Goal: Information Seeking & Learning: Learn about a topic

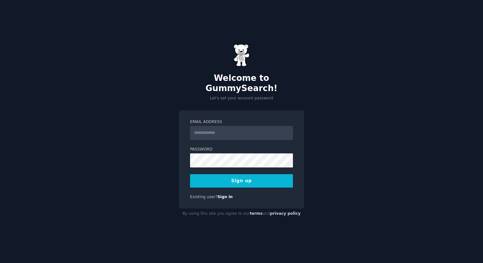
click at [238, 130] on input "Email Address" at bounding box center [241, 133] width 103 height 14
type input "**********"
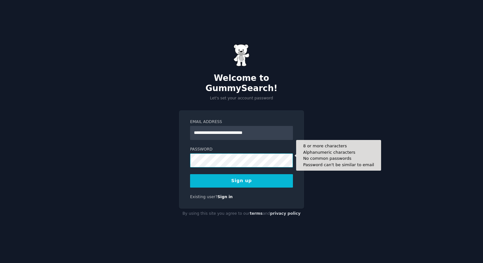
click at [190, 174] on button "Sign up" at bounding box center [241, 180] width 103 height 13
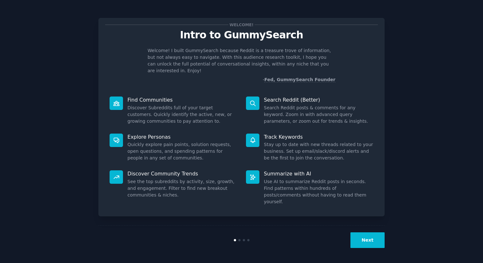
click at [374, 236] on button "Next" at bounding box center [367, 240] width 34 height 16
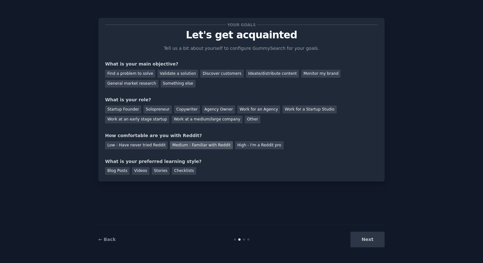
click at [180, 142] on div "Medium - Familiar with Reddit" at bounding box center [201, 145] width 63 height 8
click at [126, 111] on div "Startup Founder" at bounding box center [123, 109] width 36 height 8
click at [208, 74] on div "Discover customers" at bounding box center [221, 74] width 43 height 8
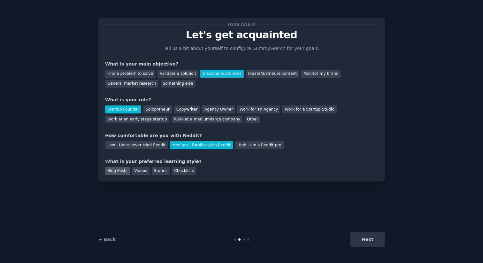
click at [121, 171] on div "Blog Posts" at bounding box center [117, 171] width 25 height 8
click at [143, 172] on div "Videos" at bounding box center [141, 171] width 18 height 8
click at [186, 171] on div "Checklists" at bounding box center [184, 171] width 24 height 8
click at [371, 243] on button "Next" at bounding box center [367, 240] width 34 height 16
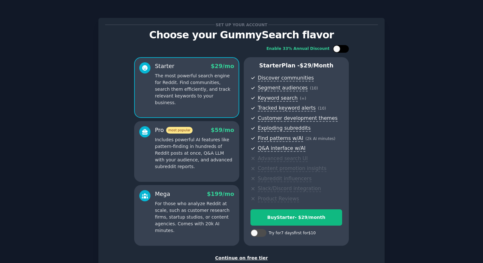
click at [340, 48] on div at bounding box center [341, 49] width 16 height 8
checkbox input "true"
click at [254, 233] on div at bounding box center [254, 232] width 7 height 7
checkbox input "true"
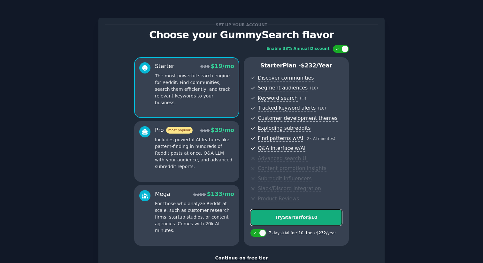
click at [310, 219] on div "Try Starter for $10" at bounding box center [296, 217] width 91 height 7
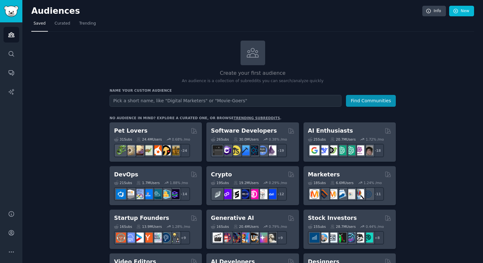
click at [151, 102] on input "text" at bounding box center [226, 101] width 232 height 12
type input "skincare"
click at [350, 102] on button "Find Communities" at bounding box center [371, 101] width 50 height 12
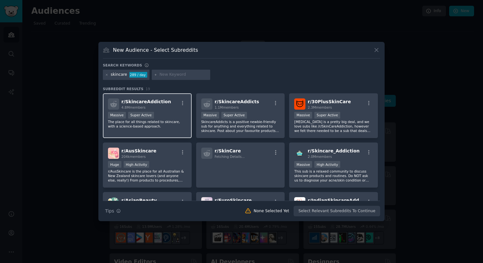
click at [181, 120] on p "The place for all things related to skincare, with a science-based approach." at bounding box center [147, 123] width 79 height 9
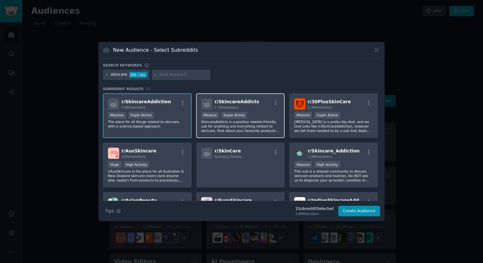
click at [245, 120] on p "SkincareAddicts is a positive newbie-friendly sub for anything and everything r…" at bounding box center [240, 125] width 79 height 13
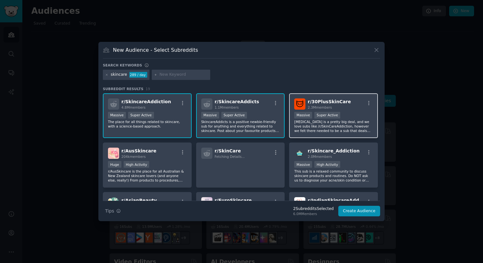
click at [329, 125] on p "Skin care is a pretty big deal, and we love subs like /r/SkinCareAddiction, how…" at bounding box center [333, 125] width 79 height 13
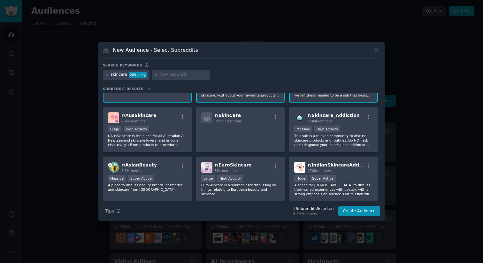
scroll to position [37, 0]
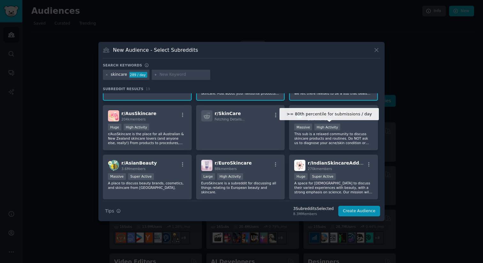
click at [329, 125] on div "High Activity" at bounding box center [327, 127] width 26 height 7
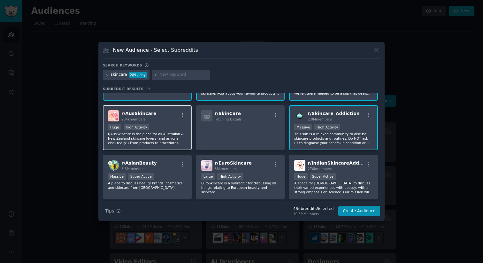
click at [161, 134] on p "r/AusSkincare is the place for all Australian & New Zealand skincare lovers (an…" at bounding box center [147, 138] width 79 height 13
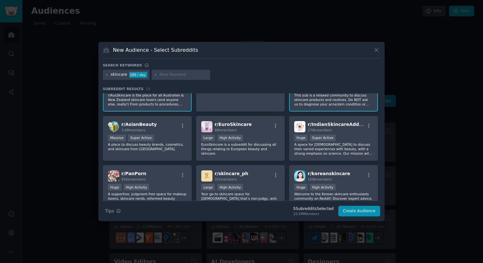
scroll to position [77, 0]
click at [161, 134] on div "Massive Super Active" at bounding box center [147, 138] width 79 height 8
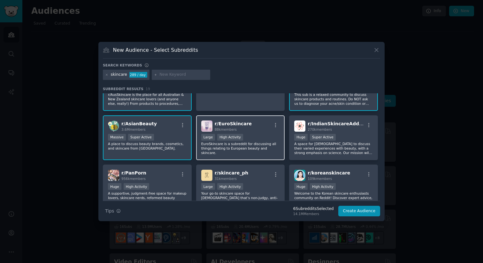
click at [253, 145] on p "EuroSkincare is a subreddit for discussing all things relating to European beau…" at bounding box center [240, 147] width 79 height 13
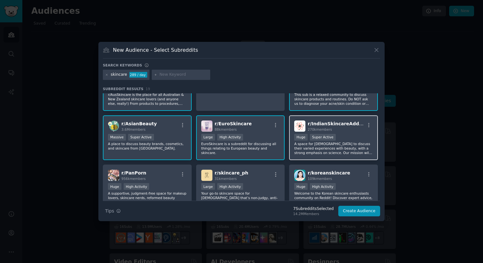
click at [332, 141] on div "Huge Super Active" at bounding box center [333, 138] width 79 height 8
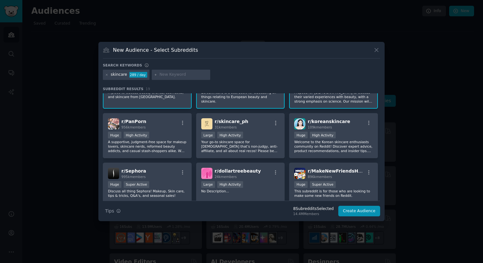
scroll to position [130, 0]
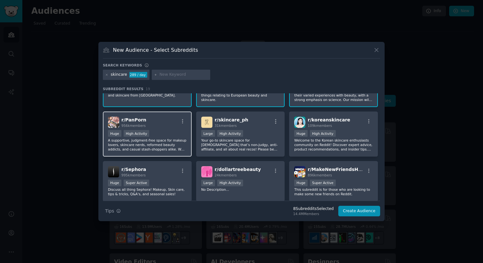
click at [168, 143] on p "A supportive, judgment-free space for makeup lovers, skincare nerds, reformed b…" at bounding box center [147, 144] width 79 height 13
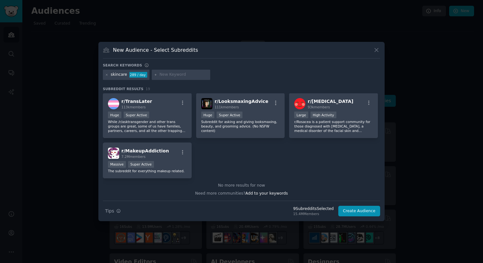
scroll to position [0, 0]
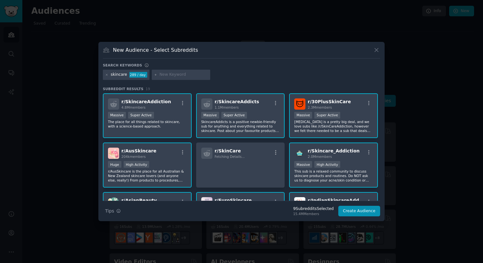
click at [173, 75] on input "text" at bounding box center [183, 75] width 49 height 6
click at [180, 76] on input "retinol" at bounding box center [183, 75] width 49 height 6
type input "retinol"
click at [347, 215] on button "Create Audience" at bounding box center [359, 211] width 42 height 11
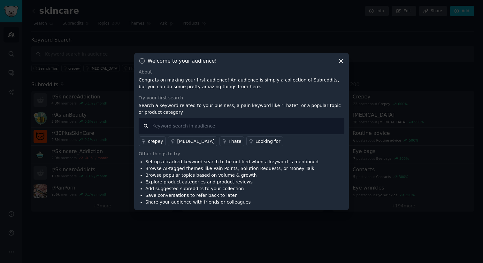
click at [270, 133] on input "text" at bounding box center [242, 126] width 206 height 16
type input "retinol"
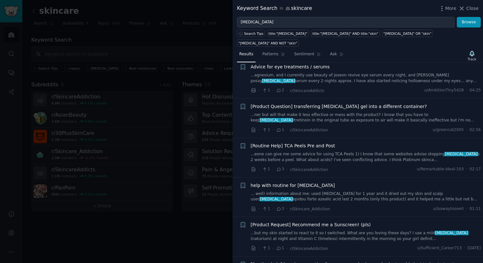
scroll to position [294, 0]
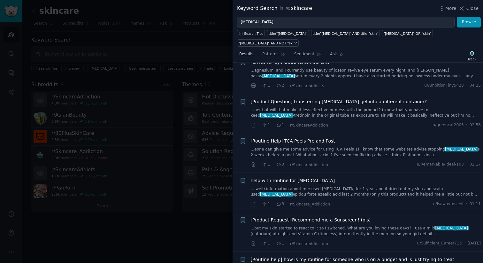
click at [283, 177] on span "help with routine for hyperpigmentation" at bounding box center [293, 180] width 84 height 7
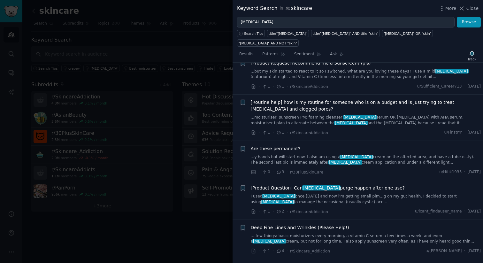
scroll to position [647, 0]
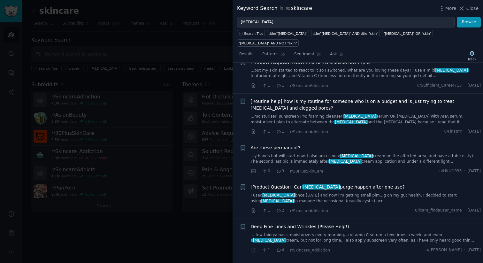
click at [392, 193] on link "I used retinol once 6 days ago and now i'm getting small pim...g on my gut heal…" at bounding box center [366, 198] width 230 height 11
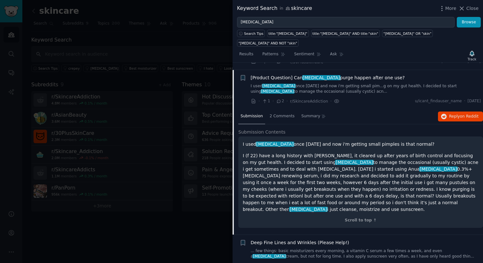
scroll to position [563, 0]
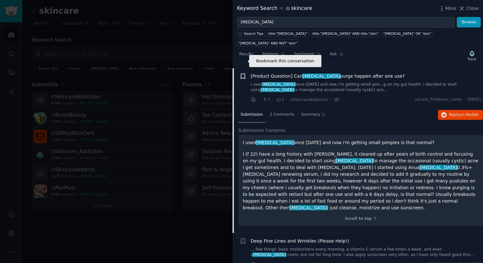
click at [244, 73] on icon "button" at bounding box center [243, 75] width 4 height 5
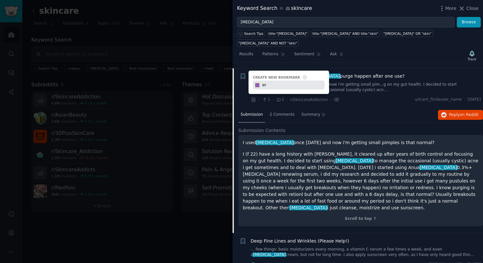
type input "e"
type input "retinol"
click at [370, 107] on div "Submission 2 Comments Summary Reply on Reddit" at bounding box center [360, 114] width 245 height 15
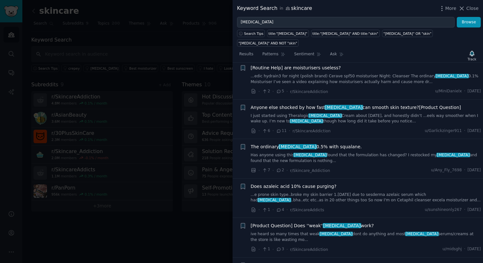
scroll to position [1297, 0]
click at [471, 24] on button "Browse" at bounding box center [469, 22] width 24 height 11
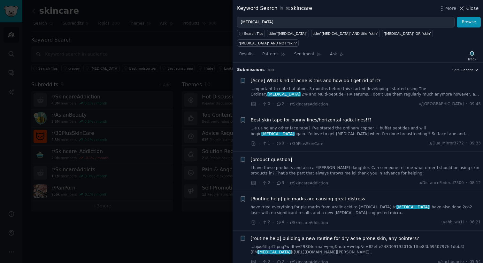
click at [462, 7] on icon at bounding box center [461, 8] width 7 height 7
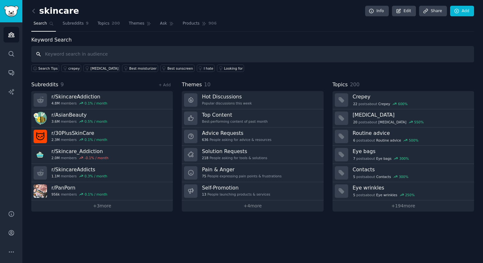
click at [136, 55] on input "text" at bounding box center [252, 54] width 443 height 16
type input "dark spots"
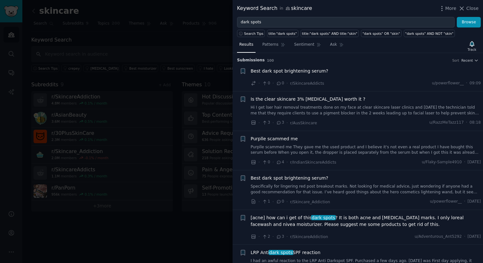
click at [299, 70] on span "Best dark spot brightening serum?" at bounding box center [290, 71] width 78 height 7
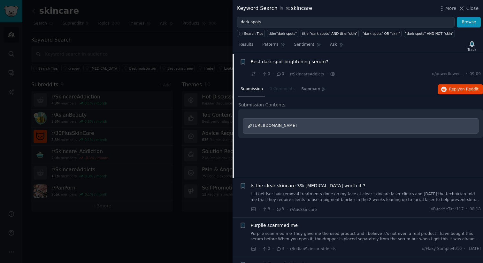
scroll to position [10, 0]
click at [452, 90] on span "Reply on Reddit" at bounding box center [463, 89] width 29 height 6
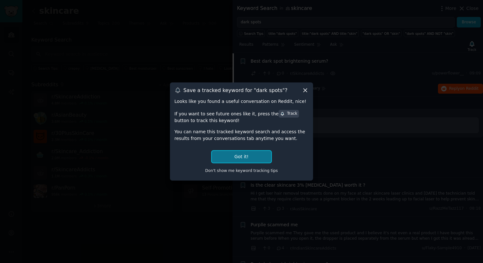
click at [240, 158] on button "Got it!" at bounding box center [241, 157] width 59 height 12
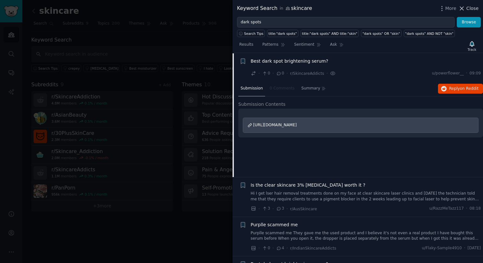
click at [469, 6] on span "Close" at bounding box center [472, 8] width 12 height 7
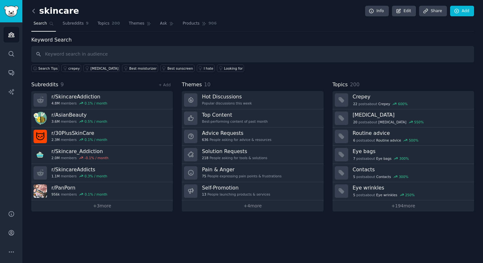
click at [33, 10] on icon at bounding box center [33, 11] width 7 height 7
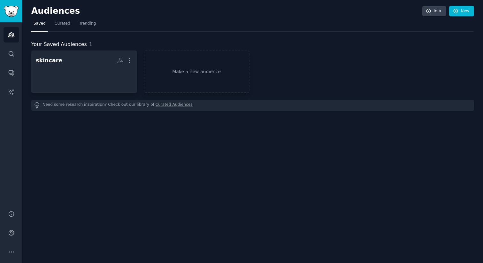
click at [33, 10] on h2 "Audiences" at bounding box center [226, 11] width 391 height 10
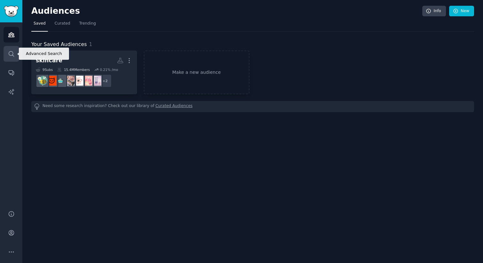
click at [14, 57] on link "Search" at bounding box center [12, 54] width 16 height 16
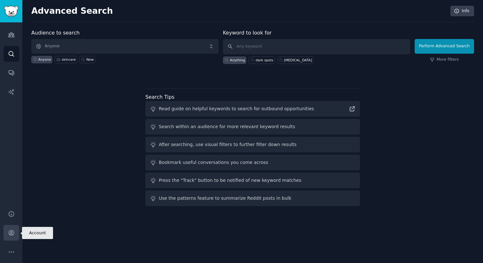
click at [12, 234] on icon "Sidebar" at bounding box center [11, 232] width 7 height 7
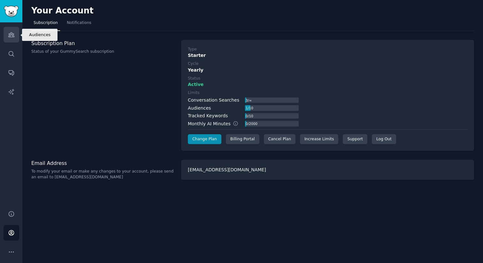
click at [9, 36] on icon "Sidebar" at bounding box center [11, 34] width 7 height 7
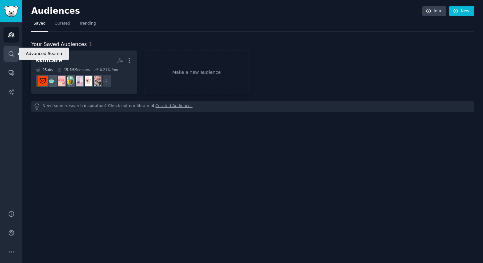
click at [12, 55] on icon "Sidebar" at bounding box center [11, 53] width 7 height 7
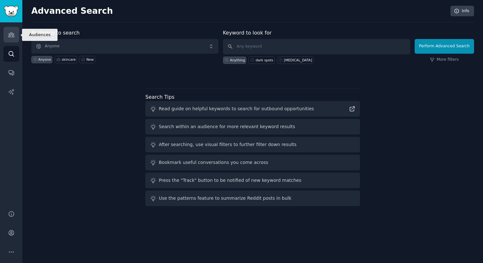
click at [11, 37] on icon "Sidebar" at bounding box center [11, 35] width 6 height 4
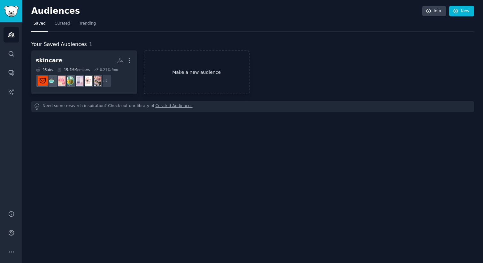
click at [199, 71] on link "Make a new audience" at bounding box center [197, 72] width 106 height 44
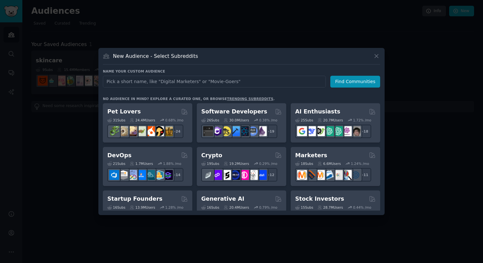
click at [175, 84] on input "text" at bounding box center [214, 82] width 223 height 12
type input "skincare"
click at [339, 87] on button "Find Communities" at bounding box center [355, 82] width 50 height 12
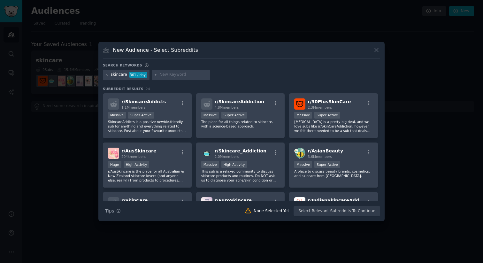
click at [194, 75] on input "text" at bounding box center [183, 75] width 49 height 6
type input "dark spots"
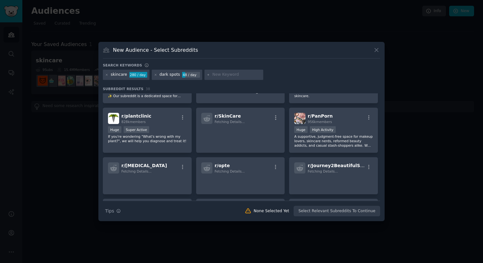
scroll to position [136, 0]
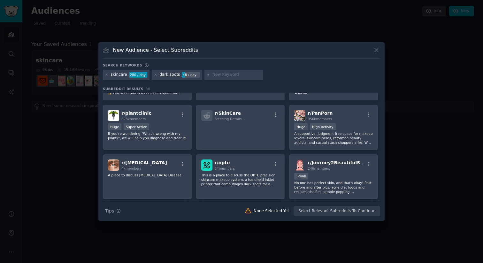
click at [380, 50] on div "New Audience - Select Subreddits Search keywords skincare 280 / day dark spots …" at bounding box center [241, 131] width 286 height 179
click at [377, 49] on icon at bounding box center [376, 50] width 7 height 7
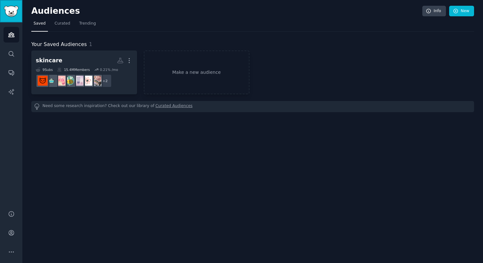
click at [12, 16] on img "Sidebar" at bounding box center [11, 11] width 15 height 11
click at [81, 24] on span "Trending" at bounding box center [87, 24] width 17 height 6
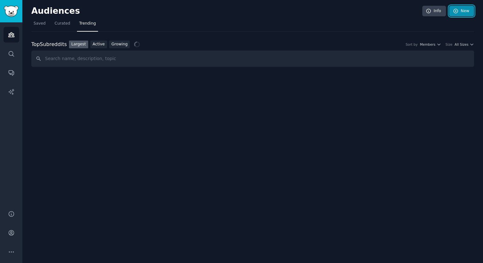
click at [462, 11] on link "New" at bounding box center [461, 11] width 25 height 11
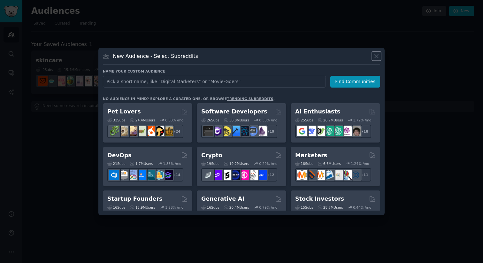
click at [374, 59] on icon at bounding box center [376, 56] width 7 height 7
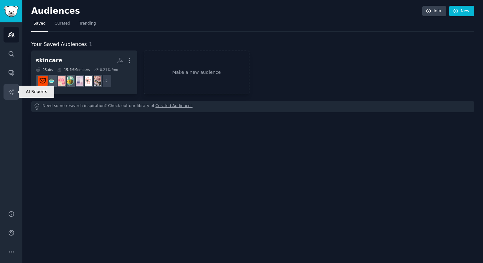
click at [11, 96] on link "AI Reports" at bounding box center [12, 92] width 16 height 16
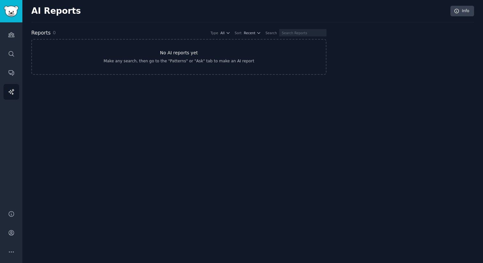
click at [156, 64] on link "No AI reports yet Make any search, then go to the "Patterns" or "Ask" tab to ma…" at bounding box center [178, 57] width 295 height 36
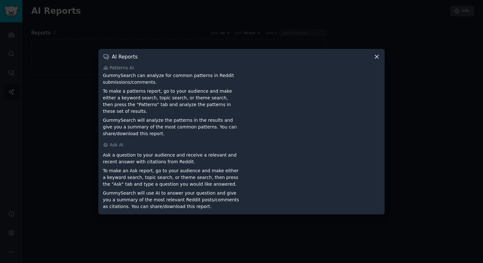
click at [377, 60] on icon at bounding box center [376, 56] width 7 height 7
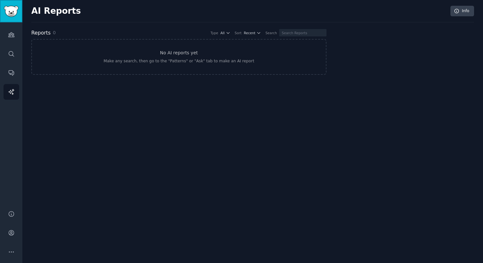
click at [12, 8] on img "Sidebar" at bounding box center [11, 11] width 15 height 11
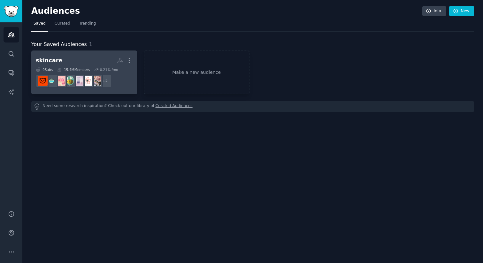
click at [70, 68] on div "15.4M Members" at bounding box center [73, 69] width 33 height 4
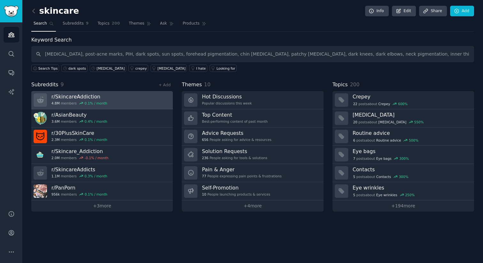
scroll to position [0, 101]
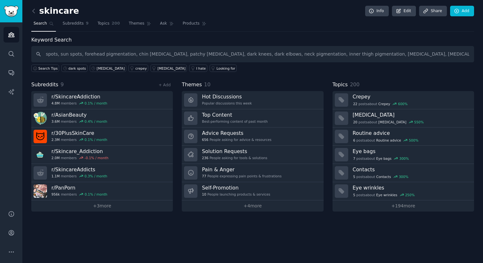
type input "melasma, post-acne marks, PIH, dark spots, sun spots, forehead pigmentation, ch…"
click at [53, 22] on icon at bounding box center [51, 23] width 4 height 4
click at [83, 24] on link "Subreddits 9" at bounding box center [75, 25] width 30 height 13
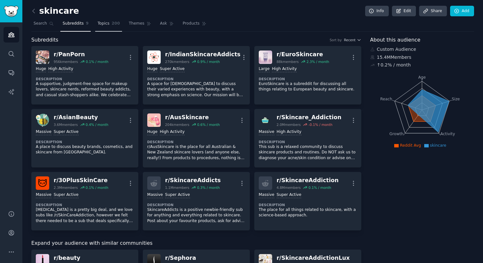
click at [107, 23] on span "Topics" at bounding box center [103, 24] width 12 height 6
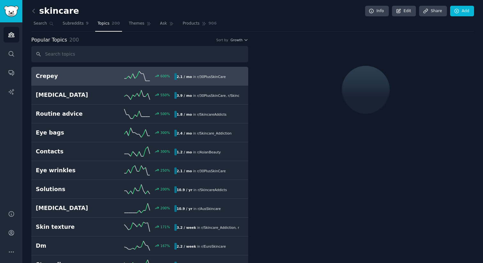
click at [76, 53] on input "text" at bounding box center [139, 54] width 217 height 16
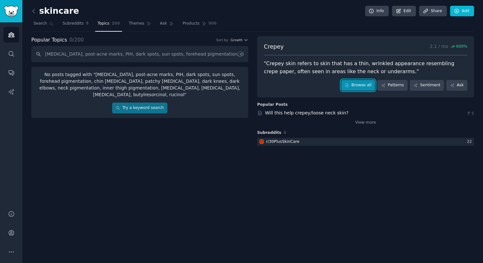
click at [359, 85] on link "Browse all" at bounding box center [358, 85] width 34 height 11
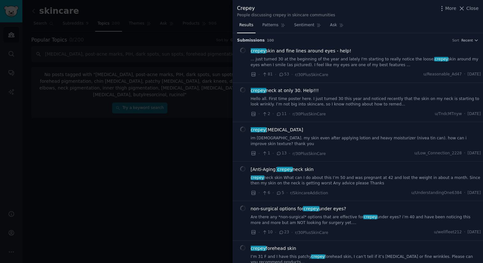
click at [165, 202] on div at bounding box center [241, 131] width 483 height 263
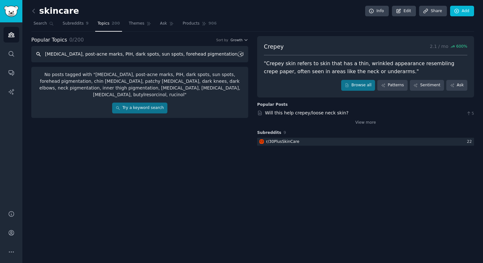
click at [83, 58] on input "melasma, post-acne marks, PIH, dark spots, sun spots, forehead pigmentation, ch…" at bounding box center [139, 54] width 217 height 16
drag, startPoint x: 65, startPoint y: 53, endPoint x: 284, endPoint y: 80, distance: 220.5
click at [284, 80] on div "Popular Topics 0 / 200 Sort by Growth melasma, post-acne marks, PIH, dark spots…" at bounding box center [252, 91] width 443 height 111
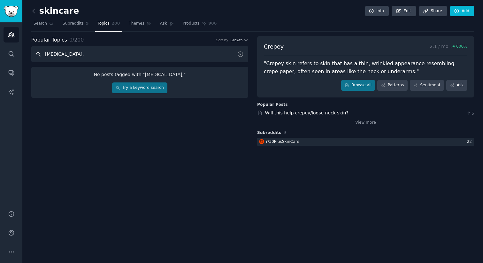
click at [78, 50] on input "melasma," at bounding box center [139, 54] width 217 height 16
click at [73, 55] on input "melasma," at bounding box center [139, 54] width 217 height 16
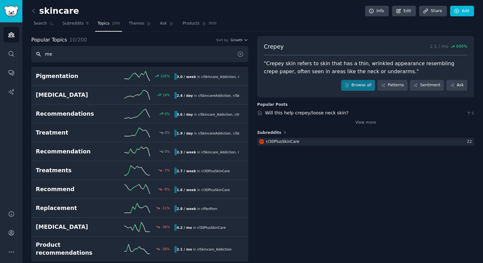
type input "m"
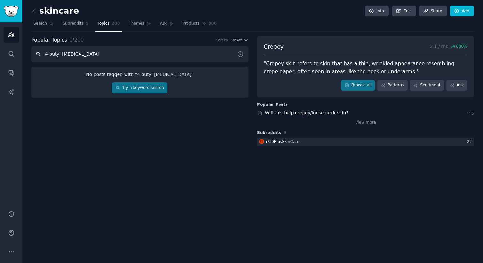
type input "4 butyl resorcinol"
click at [121, 90] on link "Try a keyword search" at bounding box center [139, 87] width 55 height 11
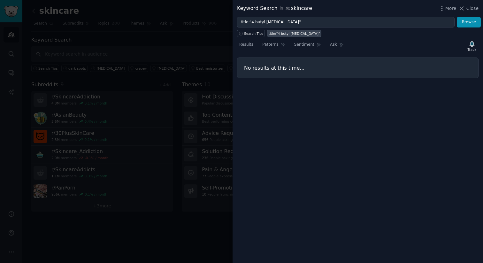
click at [140, 80] on div at bounding box center [241, 131] width 483 height 263
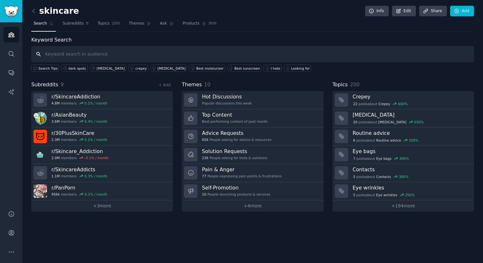
click at [75, 58] on input "text" at bounding box center [252, 54] width 443 height 16
type input "m"
type input "Melasma"
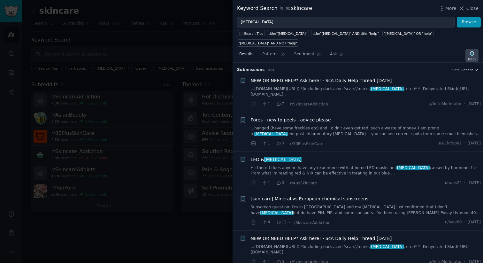
click at [477, 49] on div "Track" at bounding box center [471, 55] width 13 height 13
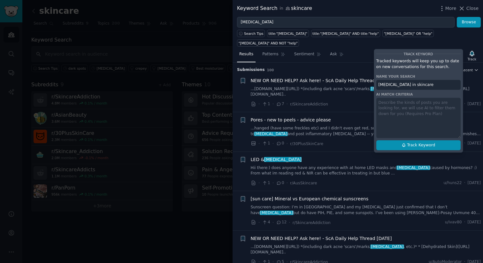
click at [412, 142] on span "Track Keyword" at bounding box center [421, 145] width 28 height 6
type input "Melasma in skincare"
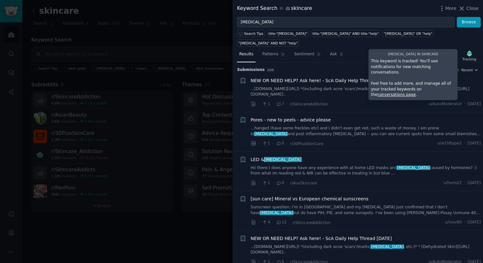
click at [332, 73] on li "+ NEW OR NEED HELP? Ask here! - ScA Daily Help Thread Sep 17, 2025 ...www.reddi…" at bounding box center [358, 92] width 250 height 39
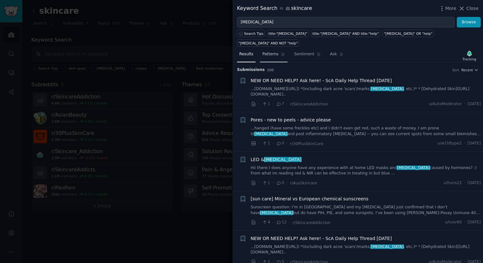
click at [275, 51] on span "Patterns" at bounding box center [270, 54] width 16 height 6
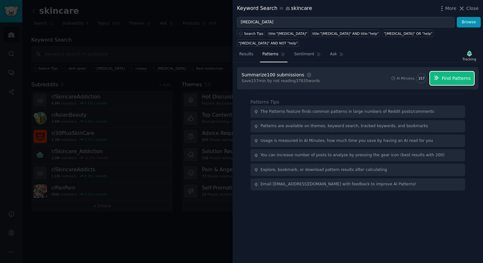
click at [463, 75] on span "Find Patterns" at bounding box center [456, 78] width 29 height 7
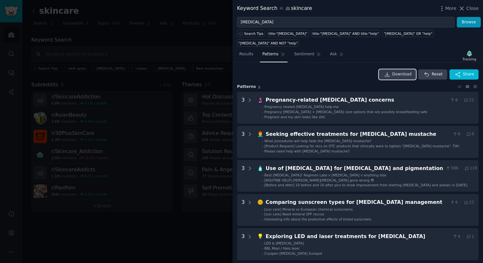
click at [400, 72] on span "Download" at bounding box center [401, 75] width 19 height 6
click at [306, 51] on span "Sentiment" at bounding box center [304, 54] width 20 height 6
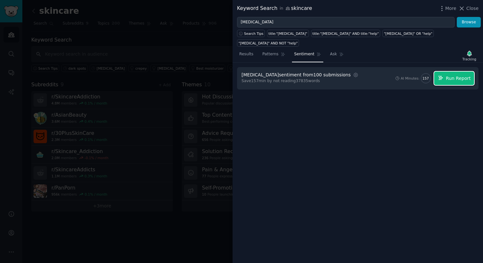
click at [455, 75] on span "Run Report" at bounding box center [458, 78] width 25 height 7
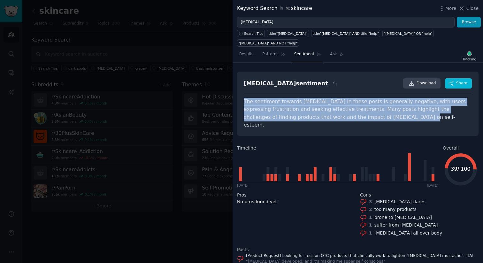
drag, startPoint x: 393, startPoint y: 110, endPoint x: 242, endPoint y: 88, distance: 152.4
click at [242, 87] on div "Melasma sentiment Download Share The sentiment towards melasma in these posts i…" at bounding box center [357, 104] width 241 height 64
copy div "The sentiment towards melasma in these posts is generally negative, with users …"
click at [335, 49] on link "Ask" at bounding box center [337, 55] width 18 height 13
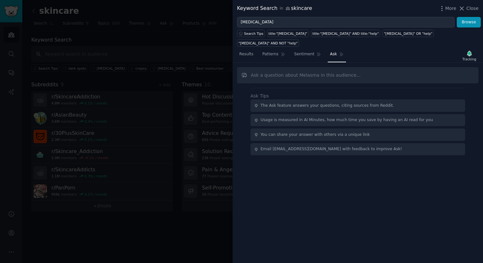
click at [284, 67] on input "text" at bounding box center [357, 75] width 241 height 16
type input "how can make the right hook"
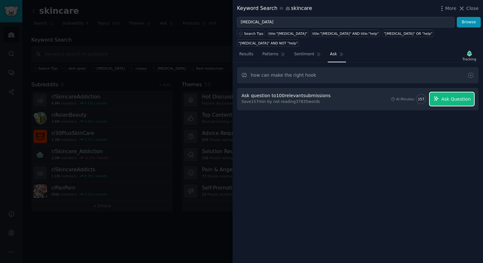
click at [457, 96] on span "Ask Question" at bounding box center [455, 99] width 29 height 7
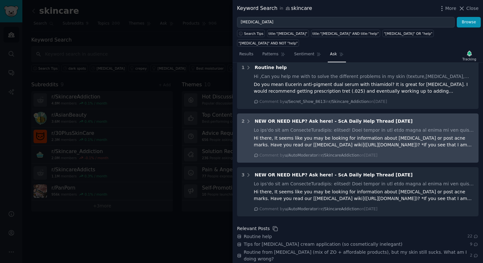
scroll to position [234, 0]
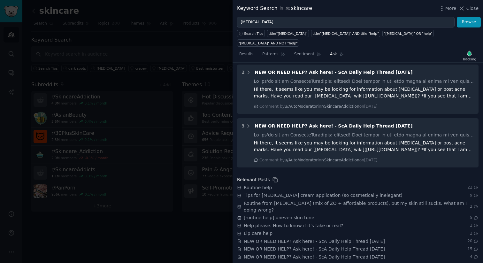
click at [162, 246] on div at bounding box center [241, 131] width 483 height 263
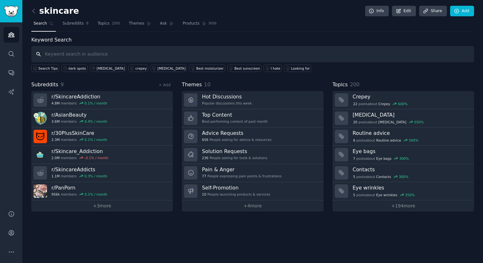
click at [99, 58] on input "text" at bounding box center [252, 54] width 443 height 16
click at [110, 51] on input "text" at bounding box center [252, 54] width 443 height 16
click at [89, 56] on input "text" at bounding box center [252, 54] width 443 height 16
click at [115, 22] on span "200" at bounding box center [116, 24] width 8 height 6
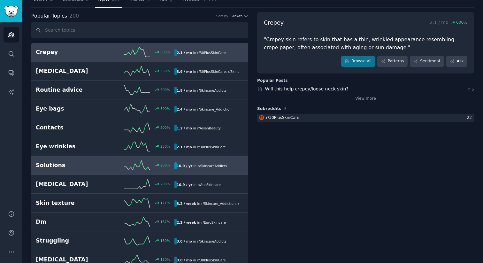
scroll to position [11, 0]
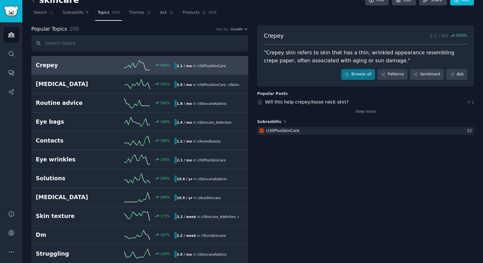
click at [240, 32] on div "Popular Topics 200 Sort by Growth" at bounding box center [139, 29] width 217 height 8
click at [240, 29] on span "Growth" at bounding box center [236, 29] width 12 height 4
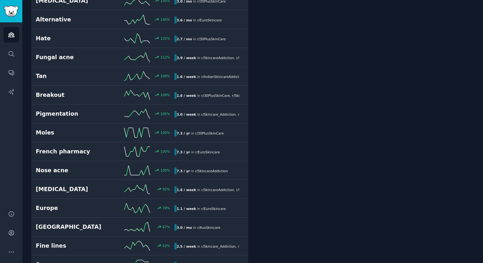
scroll to position [283, 0]
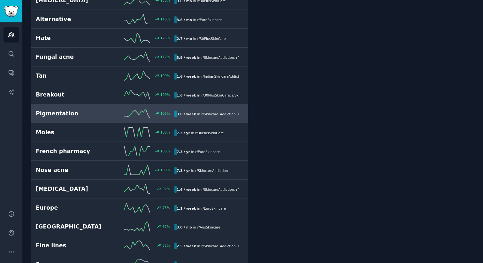
click at [85, 117] on div "Pigmentation 105 % 3.0 / week in r/ Skincare_Addiction , r/ IndianSkincareAddic…" at bounding box center [140, 114] width 208 height 10
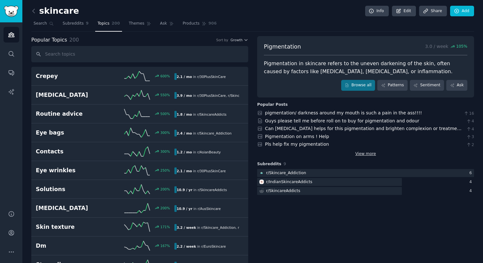
click at [372, 156] on link "View more" at bounding box center [365, 154] width 21 height 6
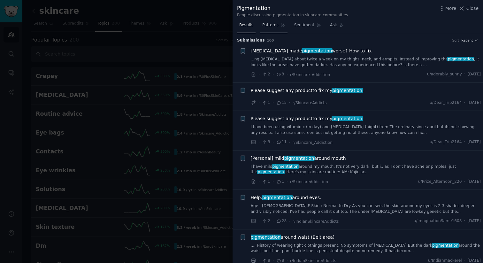
click at [275, 28] on span "Patterns" at bounding box center [270, 25] width 16 height 6
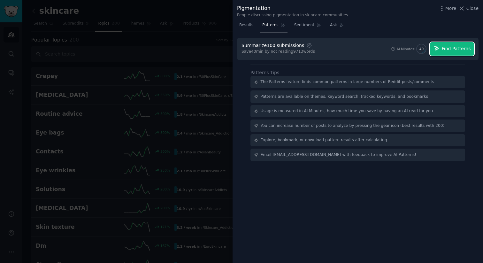
click at [448, 53] on button "Find Patterns" at bounding box center [452, 48] width 44 height 13
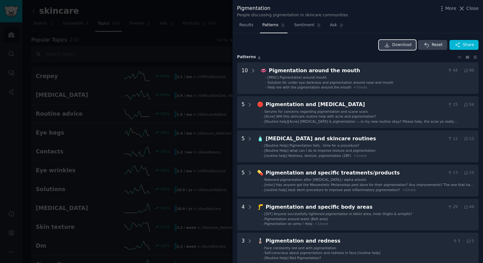
click at [390, 45] on link "Download" at bounding box center [397, 45] width 37 height 10
click at [299, 25] on span "Sentiment" at bounding box center [304, 25] width 20 height 6
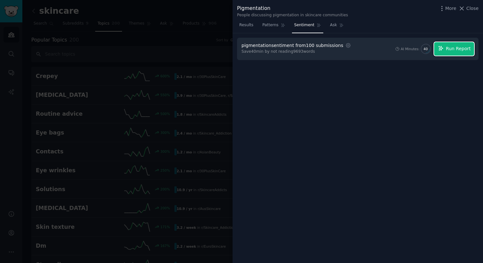
click at [450, 50] on span "Run Report" at bounding box center [458, 48] width 25 height 7
